Goal: Transaction & Acquisition: Book appointment/travel/reservation

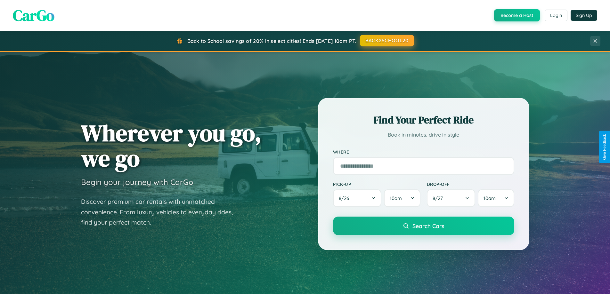
click at [387, 41] on button "BACK2SCHOOL20" at bounding box center [387, 41] width 54 height 12
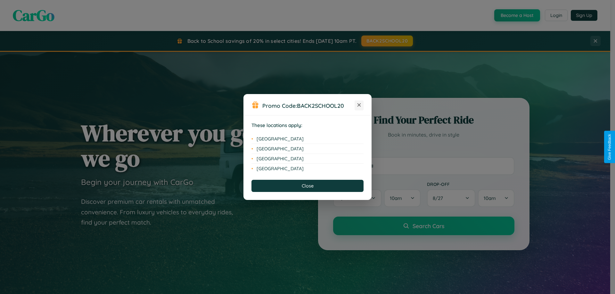
click at [359, 105] on icon at bounding box center [359, 105] width 4 height 4
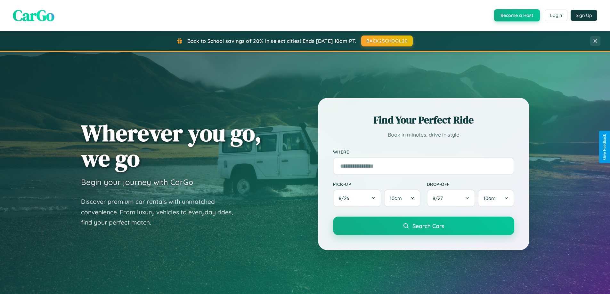
scroll to position [1232, 0]
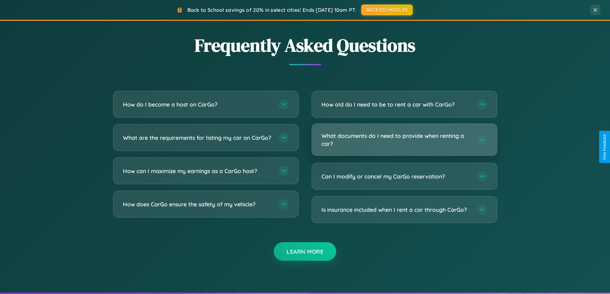
click at [404, 140] on h3 "What documents do I need to provide when renting a car?" at bounding box center [396, 140] width 149 height 16
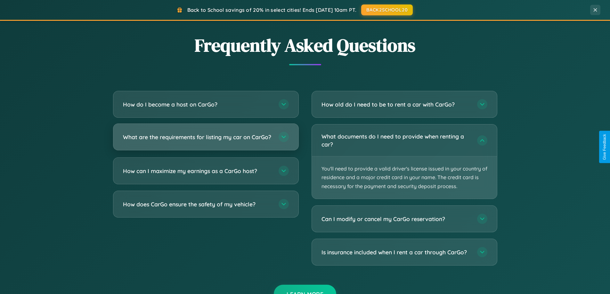
click at [206, 140] on h3 "What are the requirements for listing my car on CarGo?" at bounding box center [197, 137] width 149 height 8
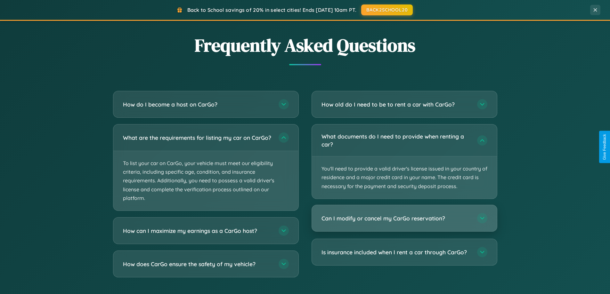
click at [404, 219] on h3 "Can I modify or cancel my CarGo reservation?" at bounding box center [396, 219] width 149 height 8
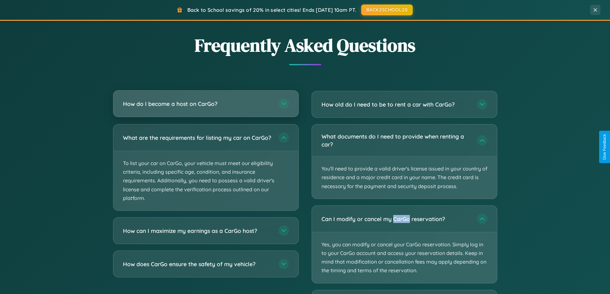
click at [206, 104] on h3 "How do I become a host on CarGo?" at bounding box center [197, 104] width 149 height 8
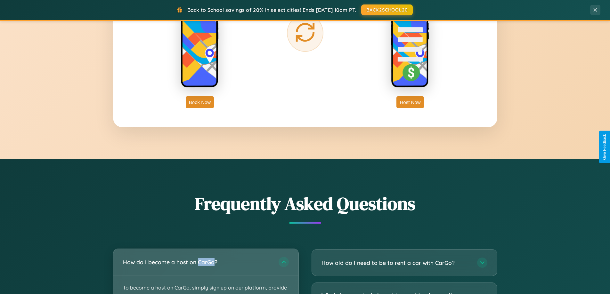
scroll to position [1029, 0]
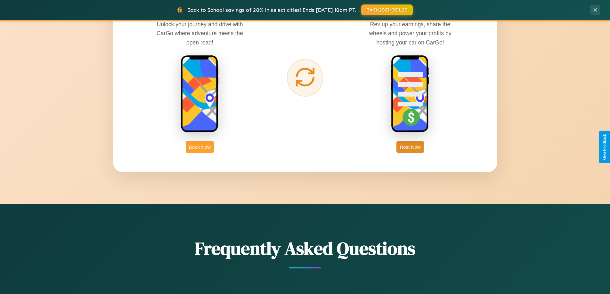
click at [200, 147] on button "Book Now" at bounding box center [200, 147] width 28 height 12
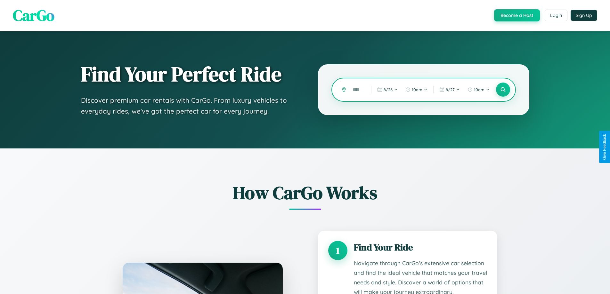
click at [357, 90] on input "text" at bounding box center [356, 89] width 15 height 11
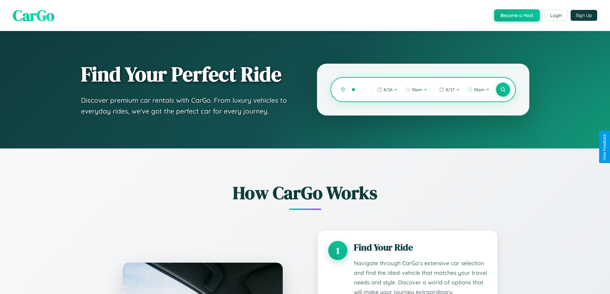
type input "*"
type input "******"
click at [503, 90] on icon at bounding box center [503, 90] width 6 height 6
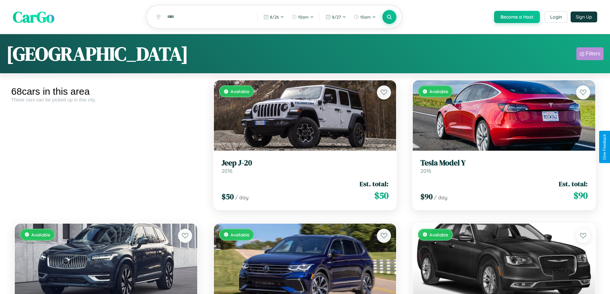
click at [590, 55] on div "Filters" at bounding box center [593, 54] width 15 height 6
